Goal: Transaction & Acquisition: Purchase product/service

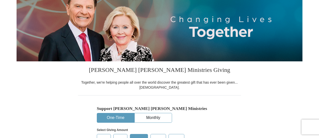
scroll to position [75, 0]
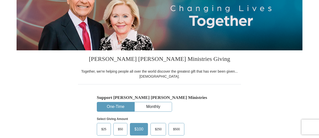
click at [105, 106] on button "One-Time" at bounding box center [115, 106] width 37 height 9
click at [105, 128] on span "$25" at bounding box center [104, 130] width 10 height 8
click at [0, 0] on input "$25" at bounding box center [0, 0] width 0 height 0
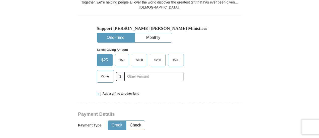
scroll to position [151, 0]
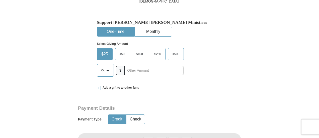
click at [113, 119] on button "Credit" at bounding box center [117, 119] width 18 height 9
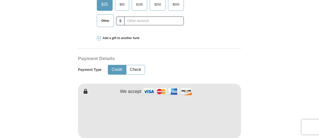
scroll to position [201, 0]
click at [196, 39] on div "Add a gift to another fund" at bounding box center [160, 38] width 126 height 4
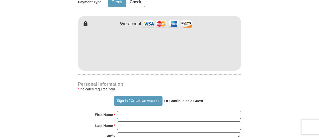
scroll to position [351, 0]
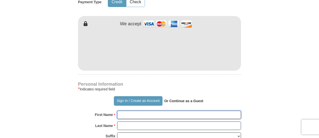
click at [142, 111] on input "First Name *" at bounding box center [179, 115] width 124 height 9
type input "[PERSON_NAME]"
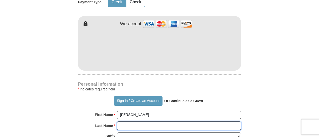
click at [149, 122] on input "Last Name *" at bounding box center [179, 126] width 124 height 9
type input "clutter"
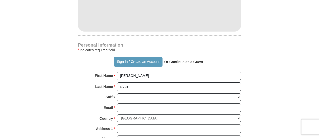
scroll to position [402, 0]
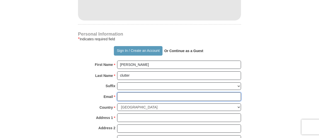
click at [124, 93] on input "Email *" at bounding box center [179, 97] width 124 height 9
type input "[EMAIL_ADDRESS][DOMAIN_NAME]"
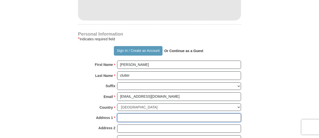
type input "[STREET_ADDRESS][US_STATE]"
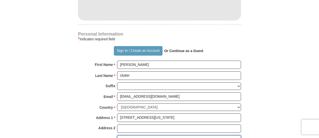
type input "[GEOGRAPHIC_DATA]"
select select "OH"
type input "44714"
type input "3304471470"
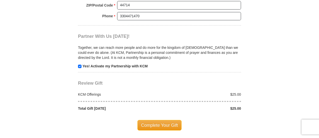
scroll to position [577, 0]
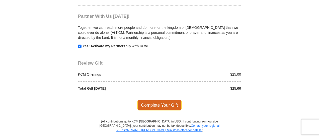
click at [151, 100] on span "Complete Your Gift" at bounding box center [160, 105] width 44 height 11
